Goal: Information Seeking & Learning: Find specific fact

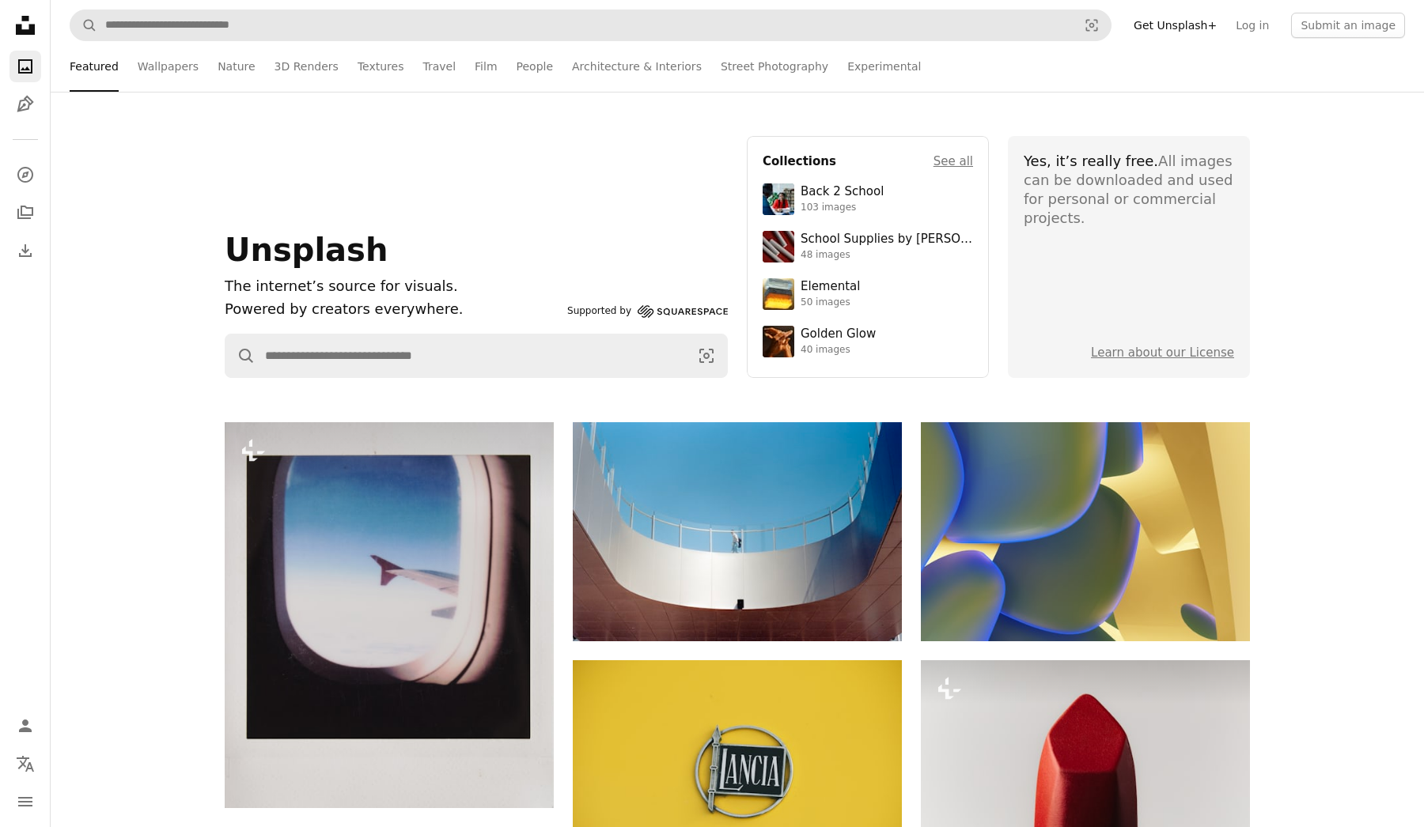
click at [250, 40] on form "A magnifying glass Visual search" at bounding box center [591, 25] width 1042 height 32
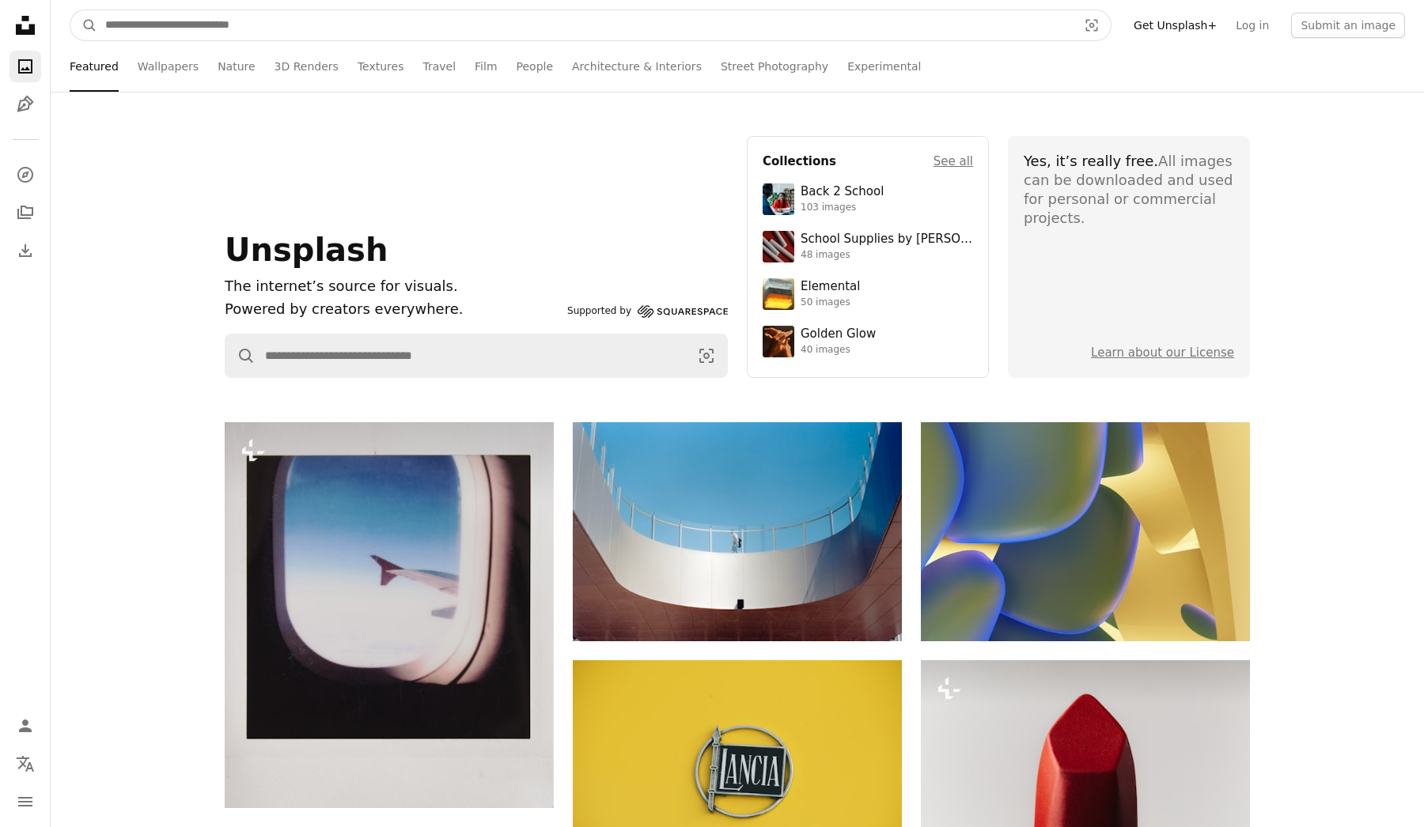
click at [260, 24] on input "Find visuals sitewide" at bounding box center [584, 25] width 975 height 30
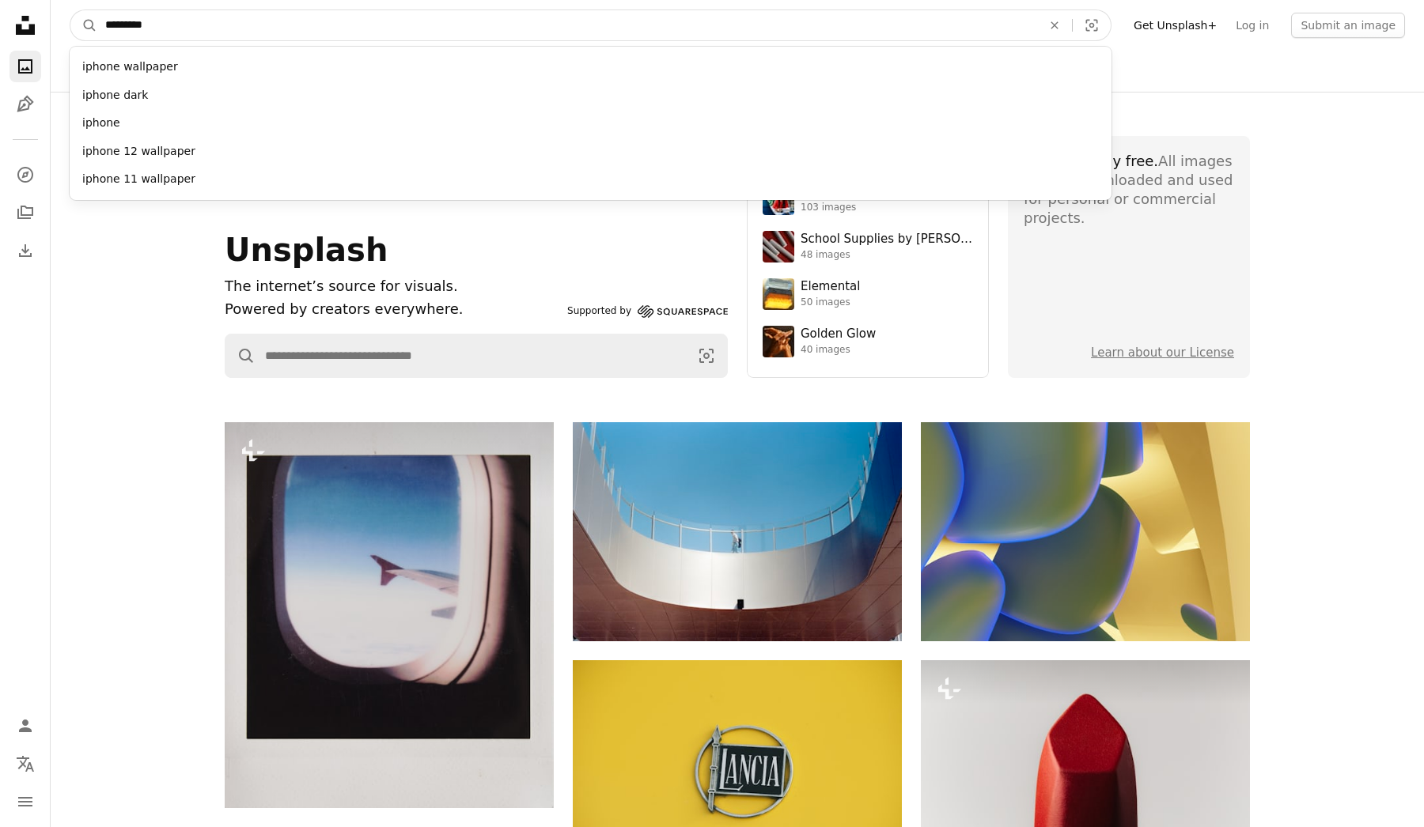
type input "**********"
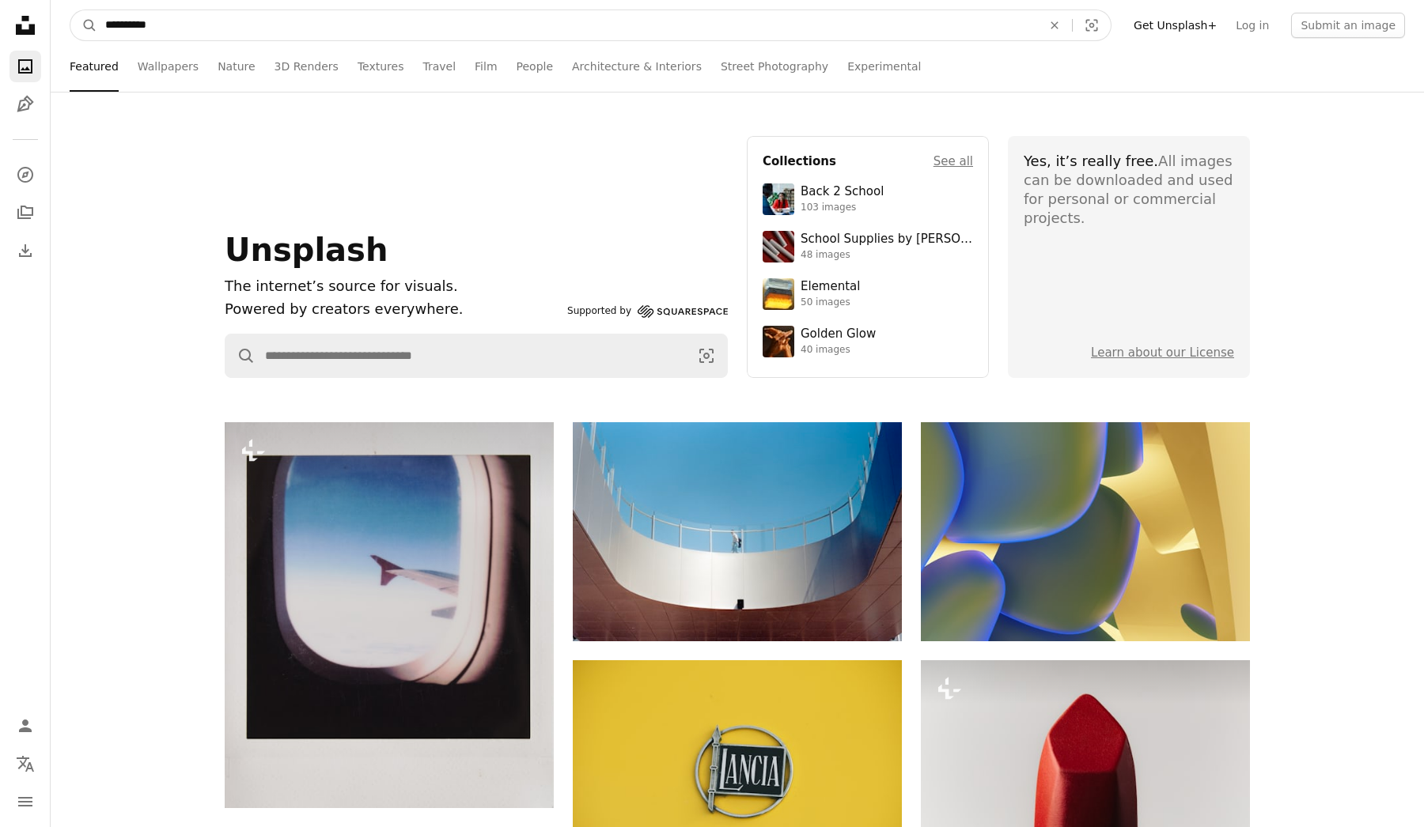
click at [84, 25] on button "A magnifying glass" at bounding box center [83, 25] width 27 height 30
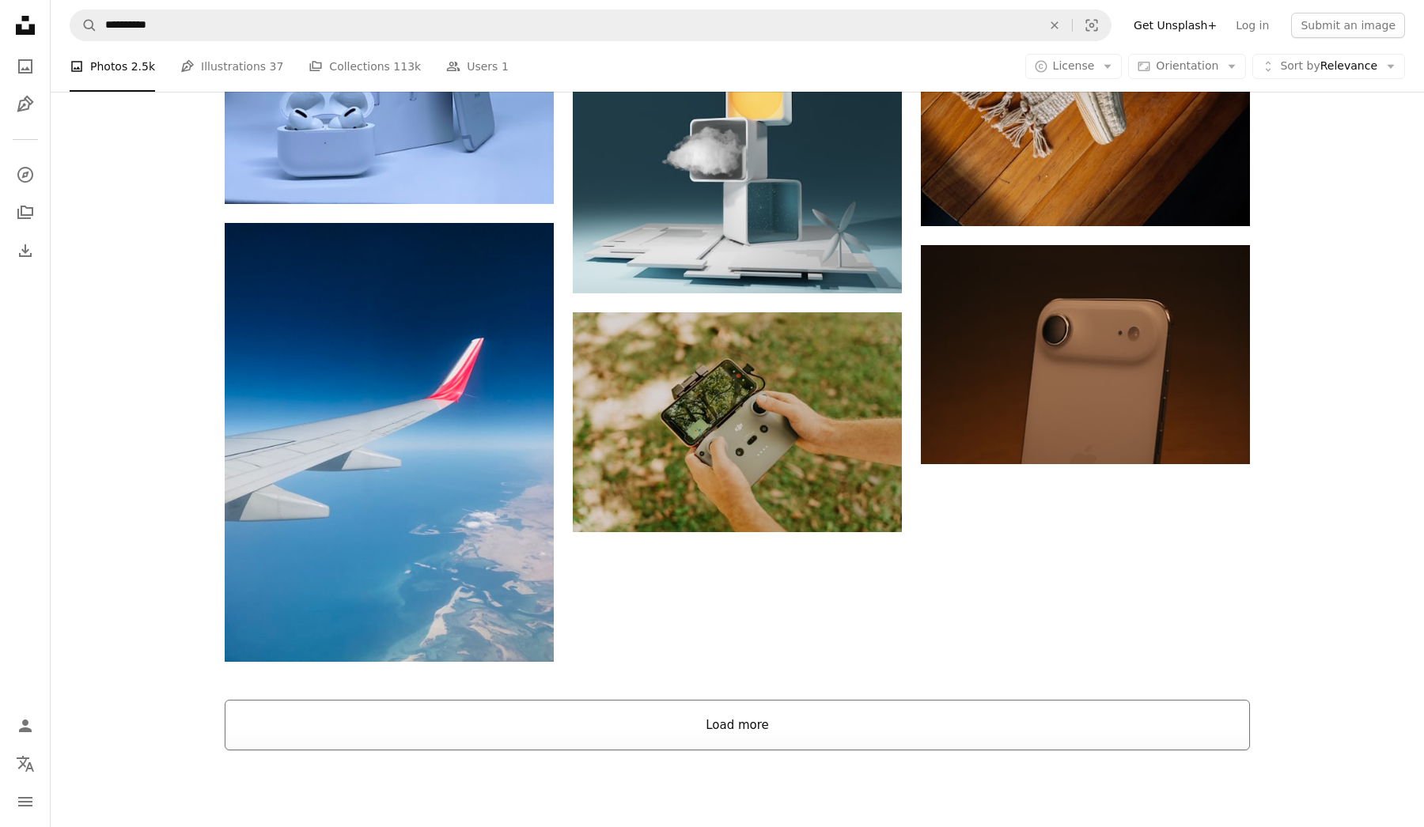
scroll to position [2277, 0]
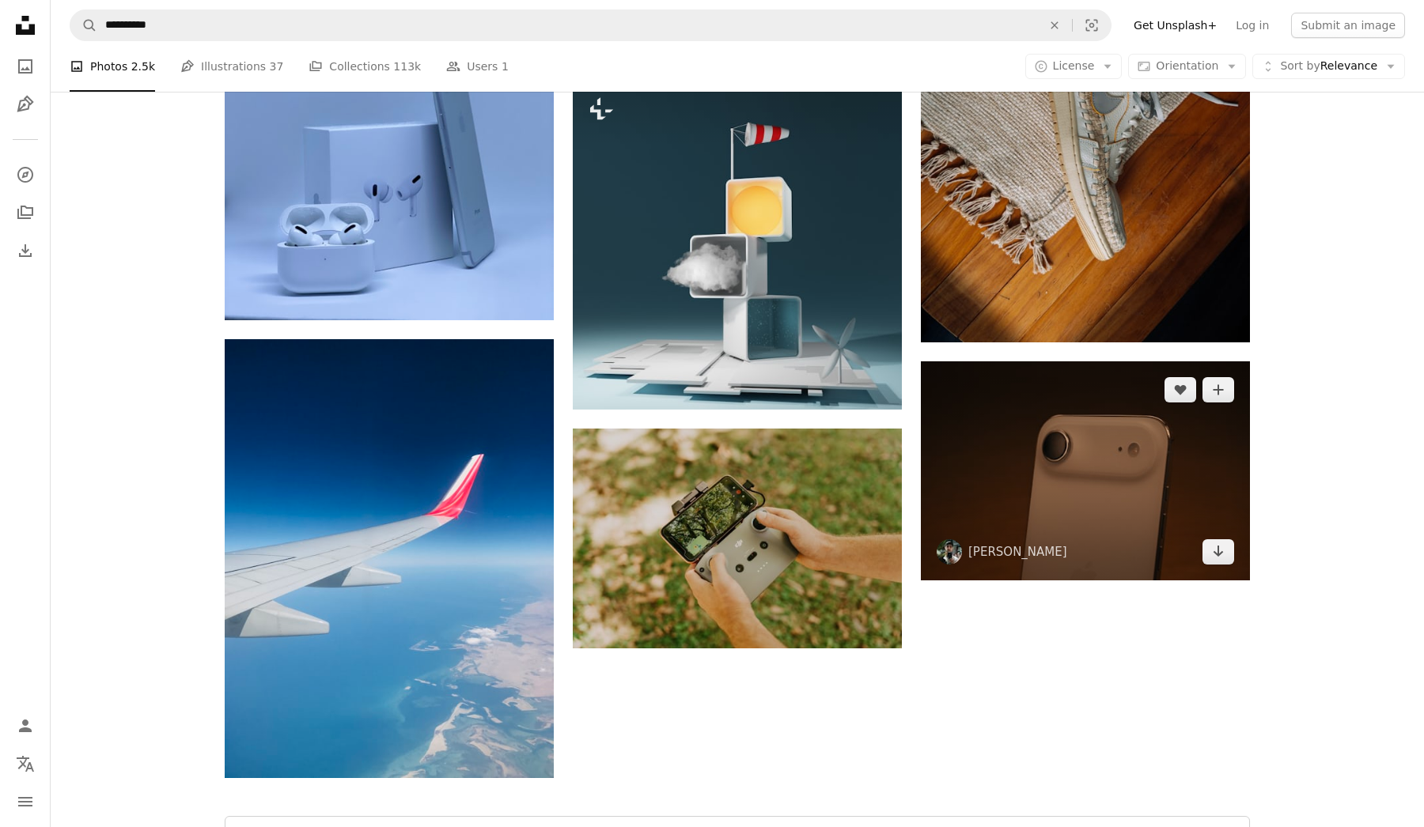
click at [1164, 469] on img at bounding box center [1085, 470] width 329 height 219
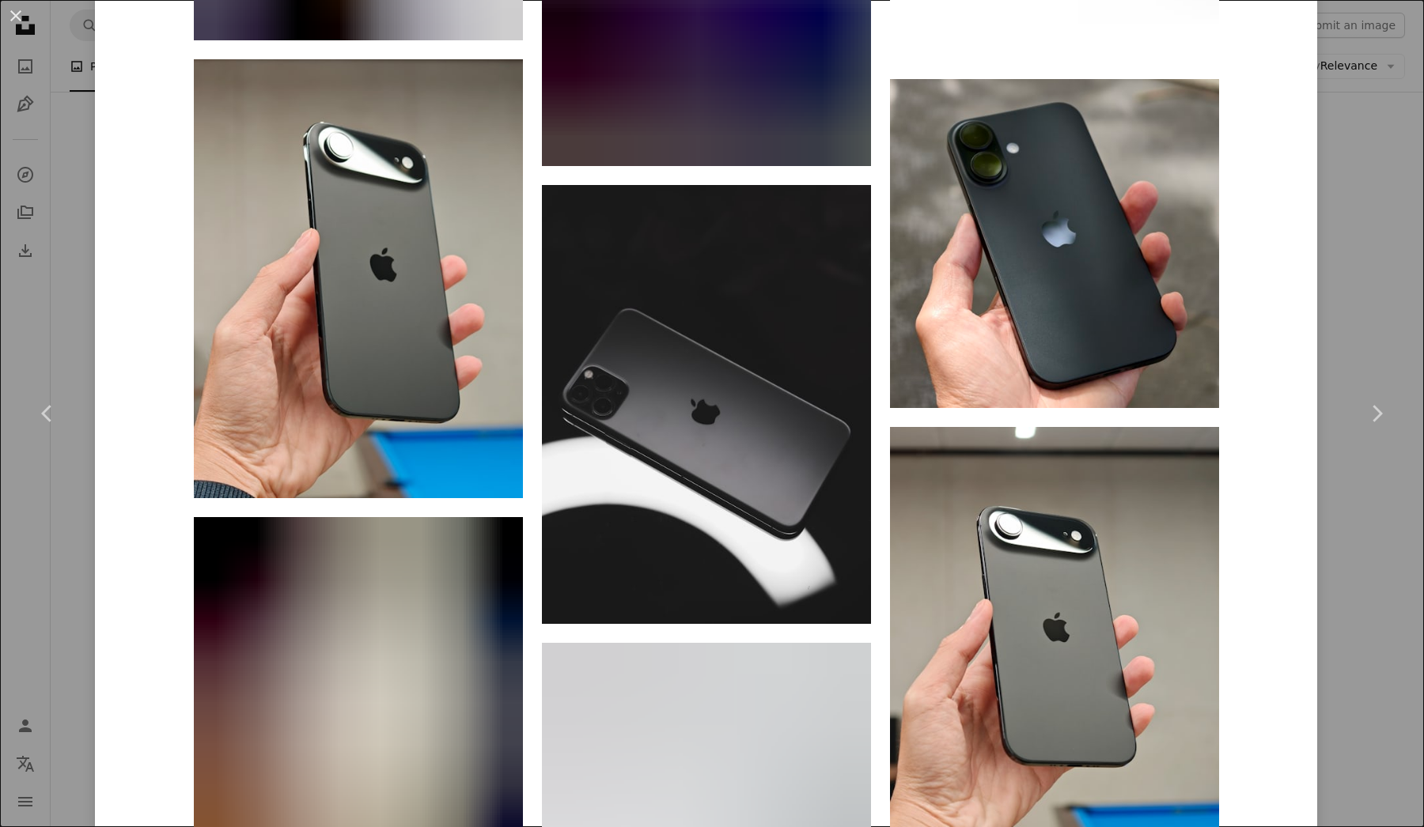
scroll to position [9755, 0]
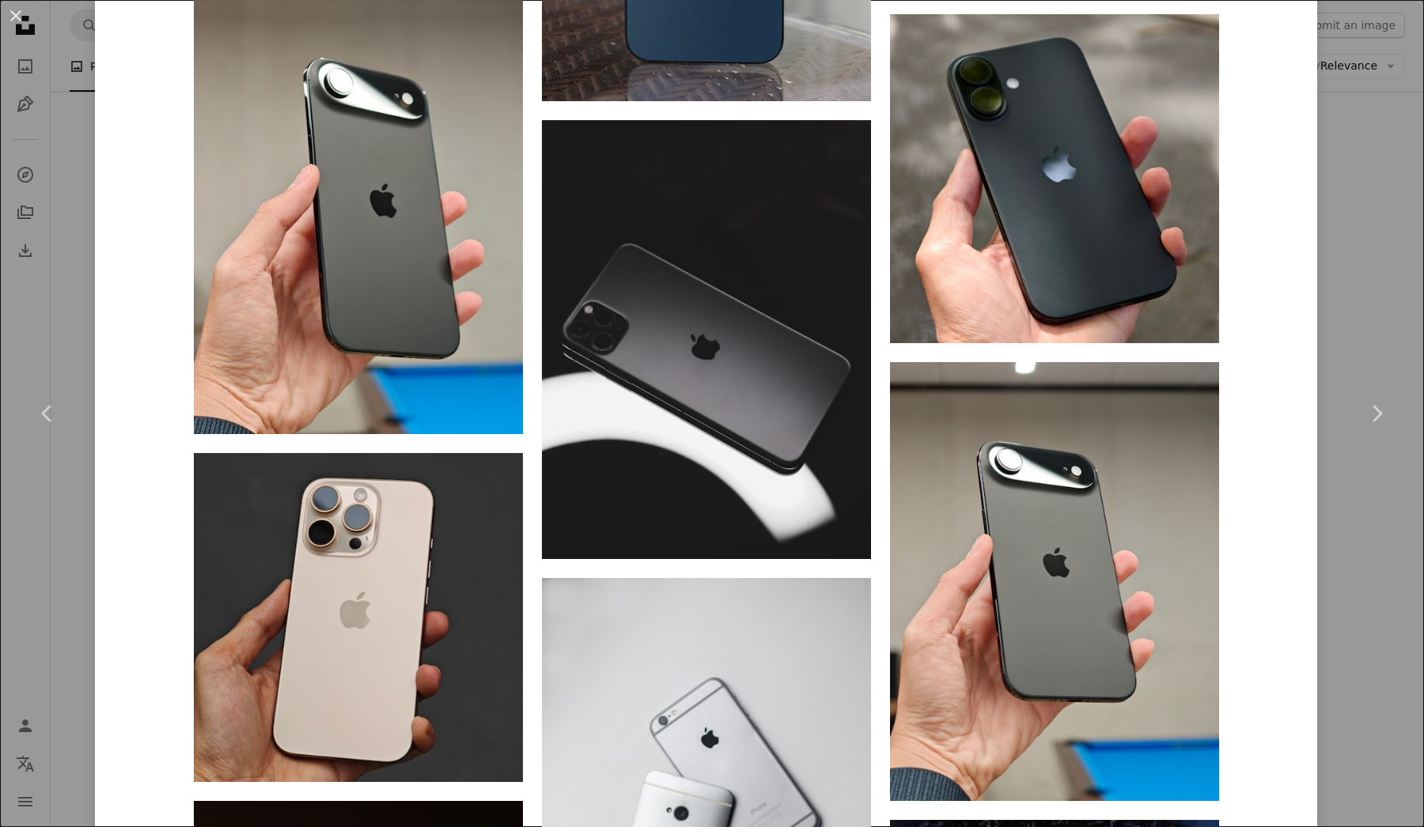
click at [1351, 221] on div "An X shape Chevron left Chevron right [PERSON_NAME] ijeunes A heart A plus sign…" at bounding box center [712, 413] width 1424 height 827
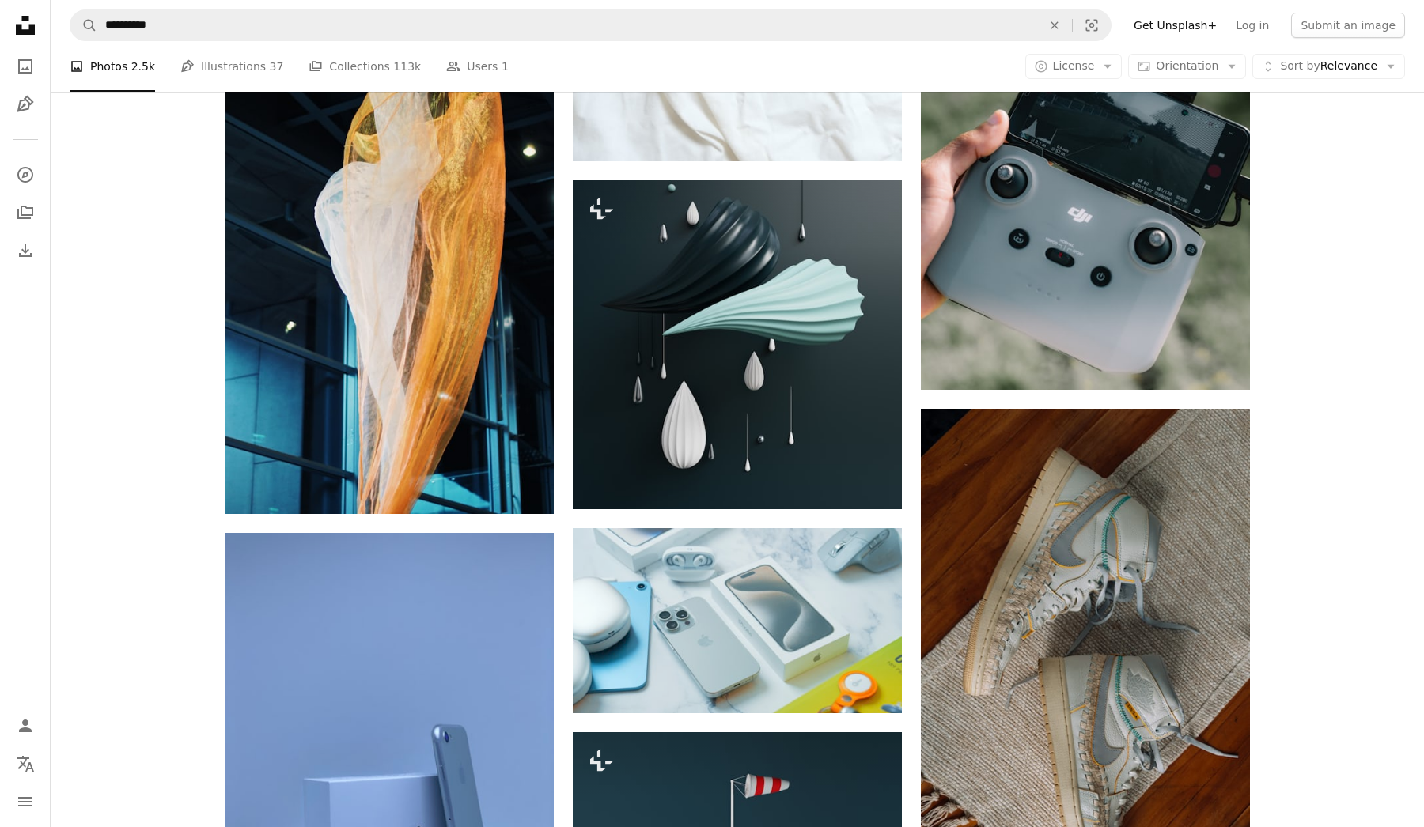
scroll to position [1610, 0]
